Goal: Find specific page/section: Find specific page/section

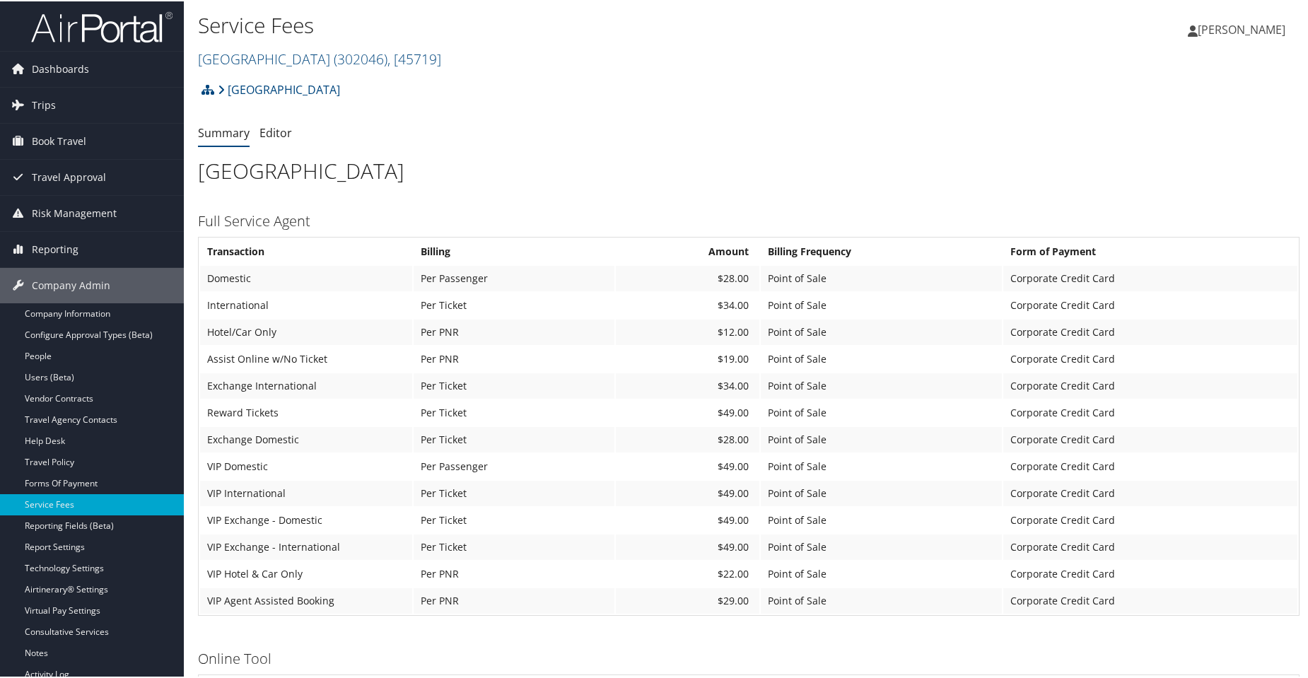
click at [422, 47] on h2 "Pacific Lutheran University ( 302046 ) , [ 45719 ]" at bounding box center [565, 57] width 734 height 24
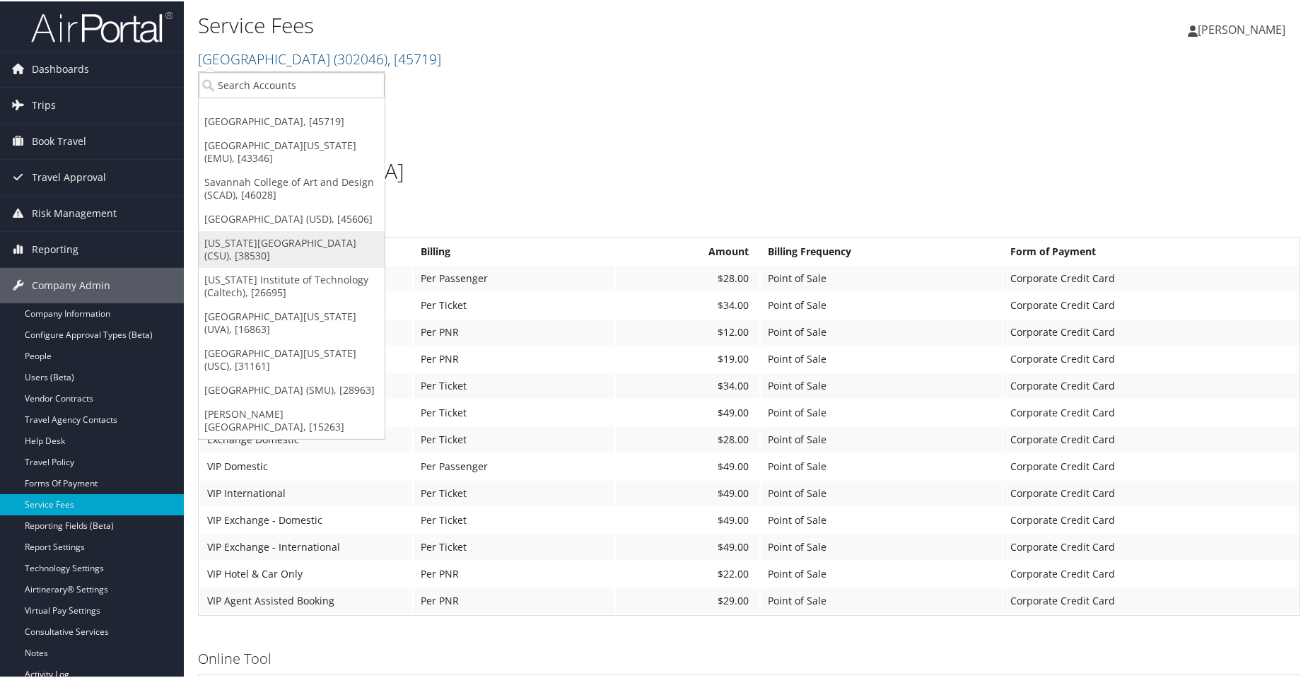
click at [298, 267] on link "[US_STATE][GEOGRAPHIC_DATA] (CSU), [38530]" at bounding box center [292, 248] width 186 height 37
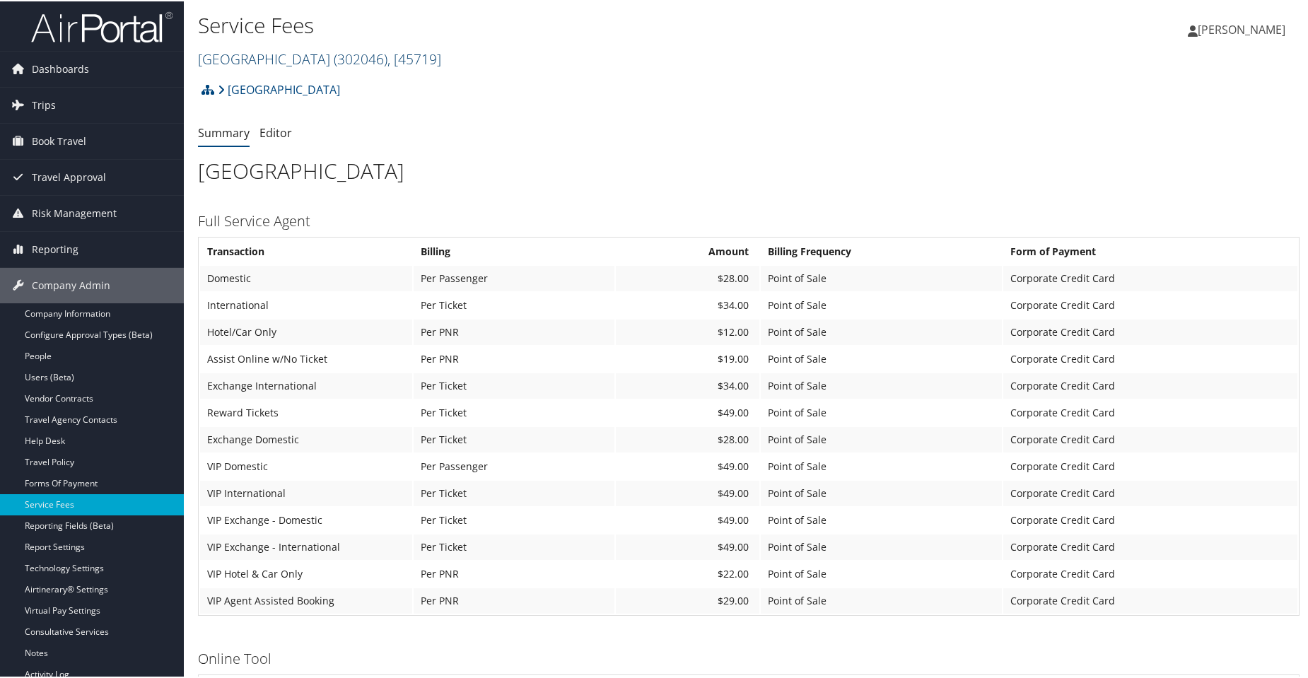
click at [441, 54] on span ", [ 45719 ]" at bounding box center [414, 57] width 54 height 19
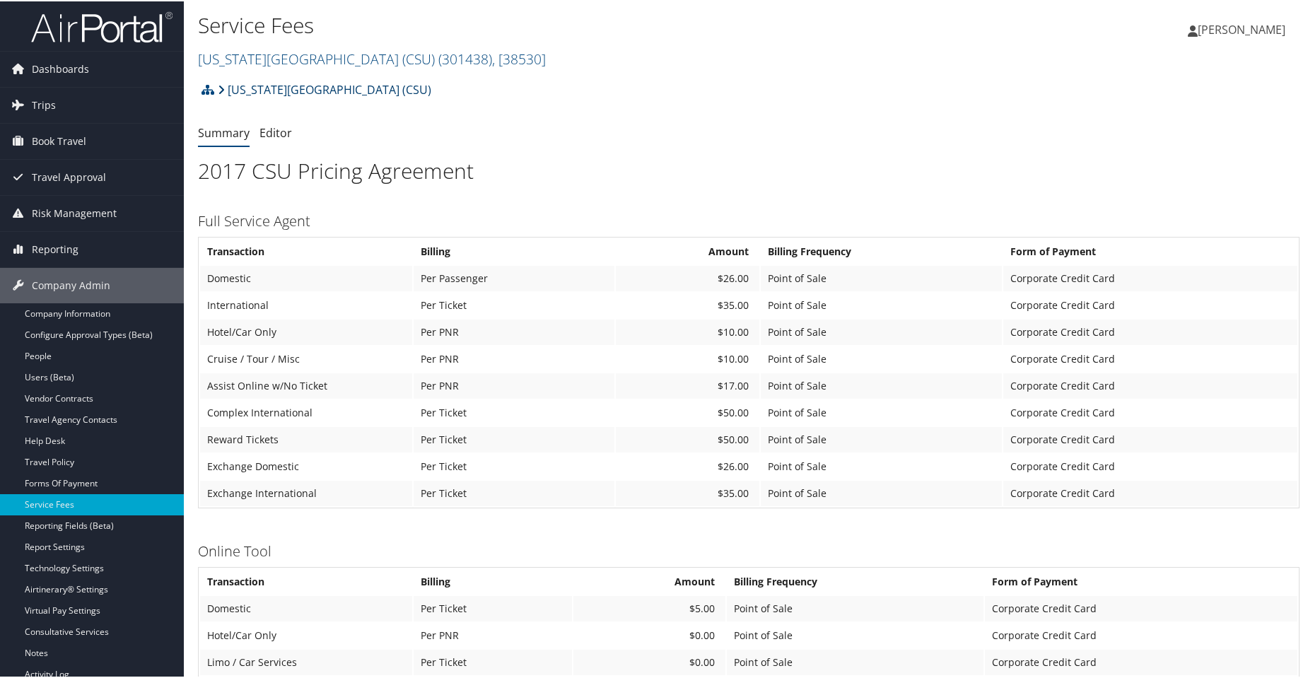
click at [373, 91] on link "[US_STATE][GEOGRAPHIC_DATA] (CSU)" at bounding box center [324, 88] width 213 height 28
click at [438, 59] on span "( 301438 )" at bounding box center [465, 57] width 54 height 19
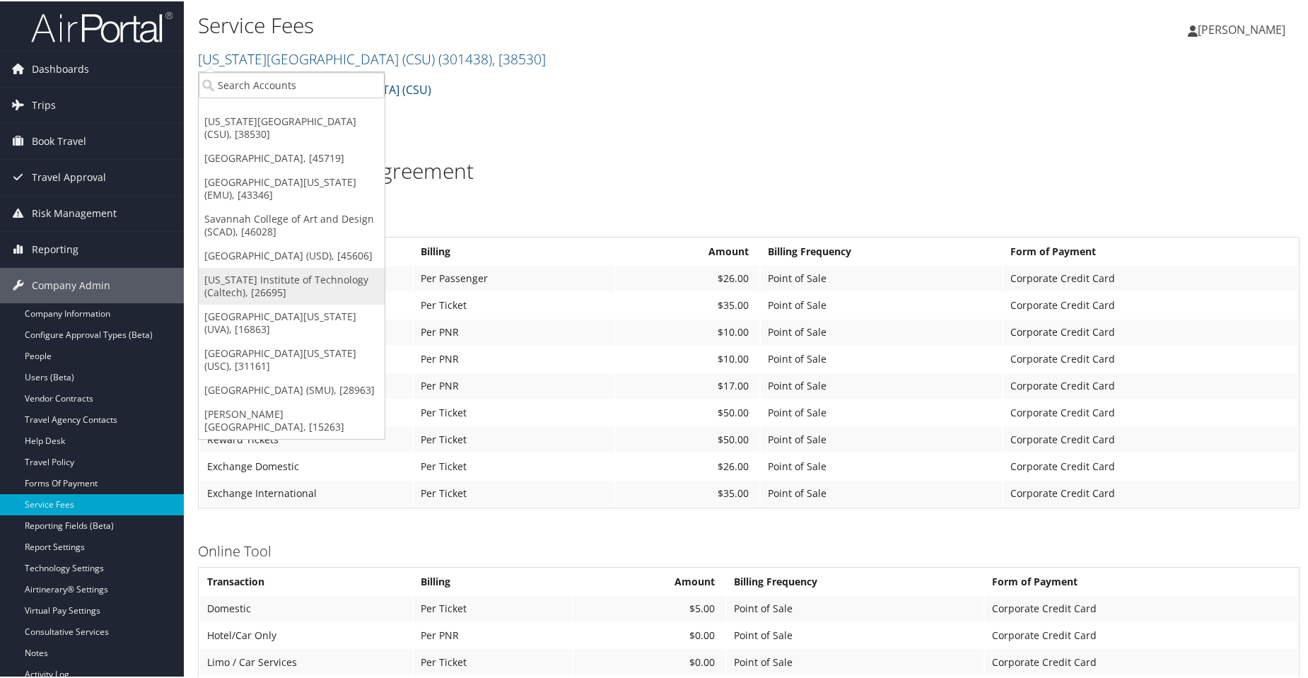
click at [307, 288] on link "[US_STATE] Institute of Technology (Caltech), [26695]" at bounding box center [292, 285] width 186 height 37
